Goal: Transaction & Acquisition: Purchase product/service

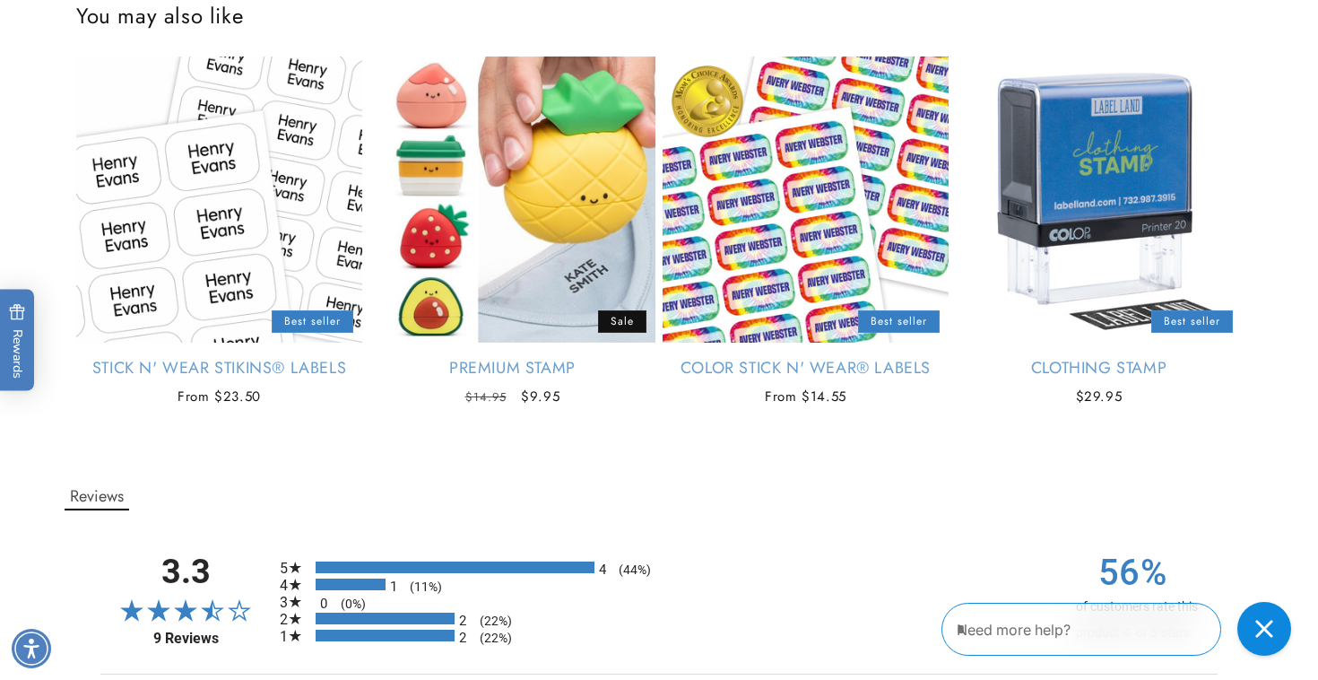
scroll to position [1974, 0]
